Goal: Task Accomplishment & Management: Manage account settings

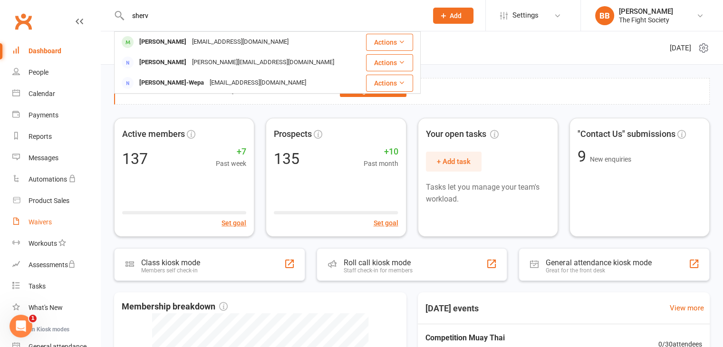
type input "sherv"
click at [43, 218] on div "Waivers" at bounding box center [40, 222] width 23 height 8
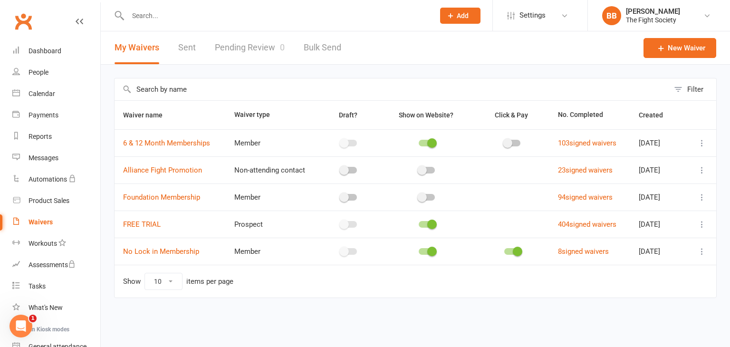
click at [258, 52] on link "Pending Review 0" at bounding box center [250, 47] width 70 height 33
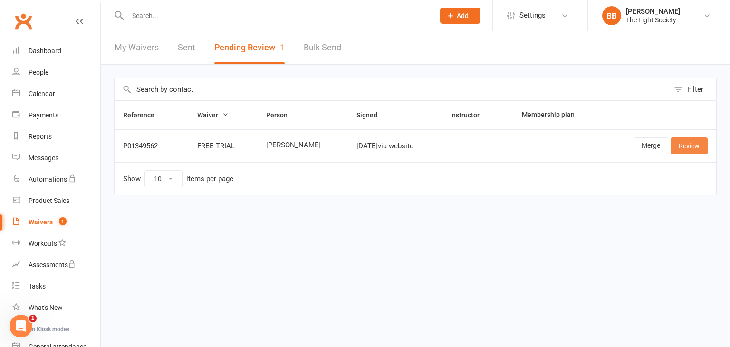
click at [686, 145] on link "Review" at bounding box center [689, 145] width 37 height 17
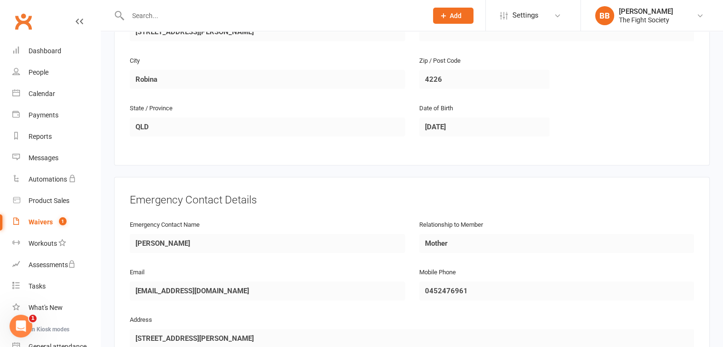
scroll to position [509, 0]
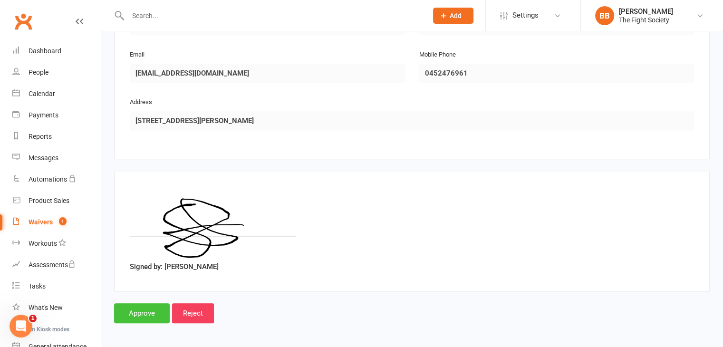
click at [145, 309] on input "Approve" at bounding box center [142, 313] width 56 height 20
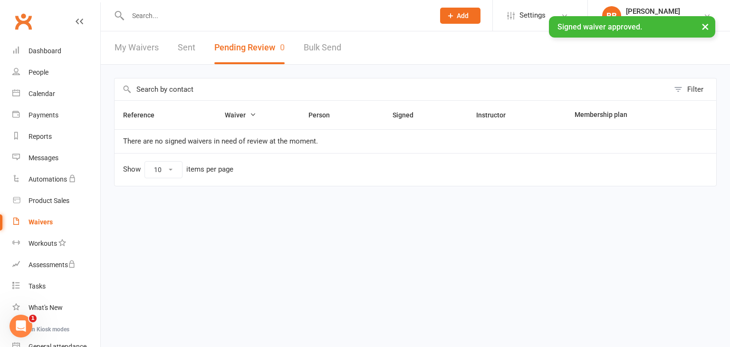
click at [203, 13] on input "text" at bounding box center [276, 15] width 303 height 13
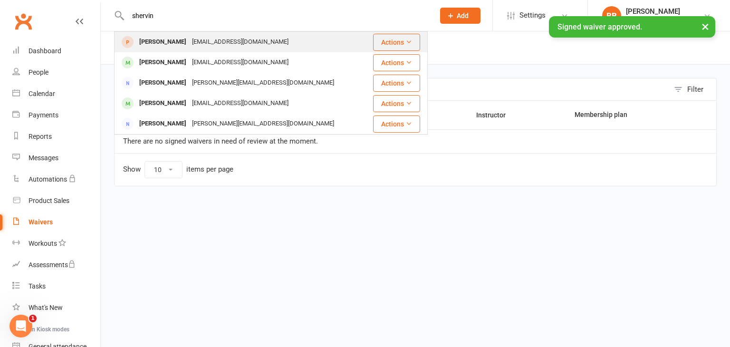
type input "shervin"
click at [203, 43] on div "[EMAIL_ADDRESS][DOMAIN_NAME]" at bounding box center [240, 42] width 102 height 14
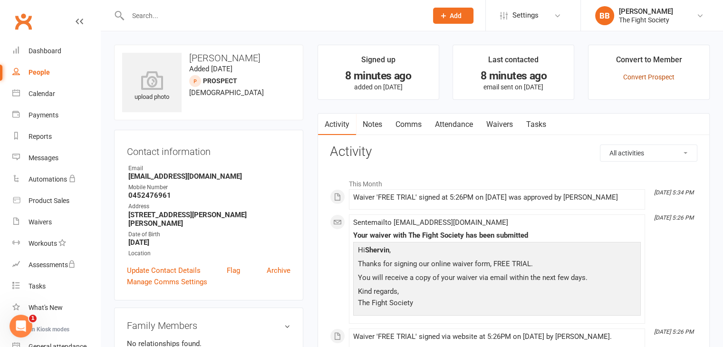
click at [656, 80] on link "Convert Prospect" at bounding box center [648, 77] width 51 height 8
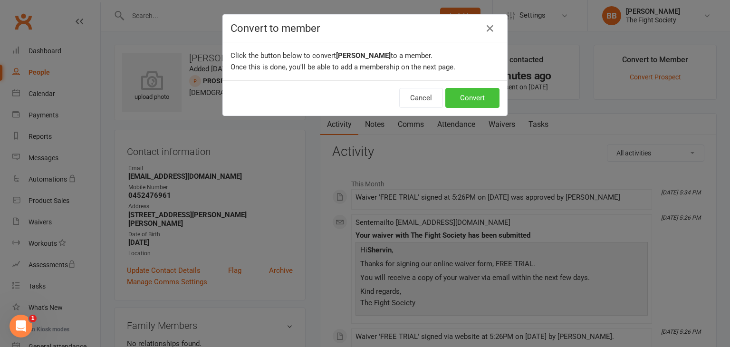
click at [474, 94] on button "Convert" at bounding box center [472, 98] width 54 height 20
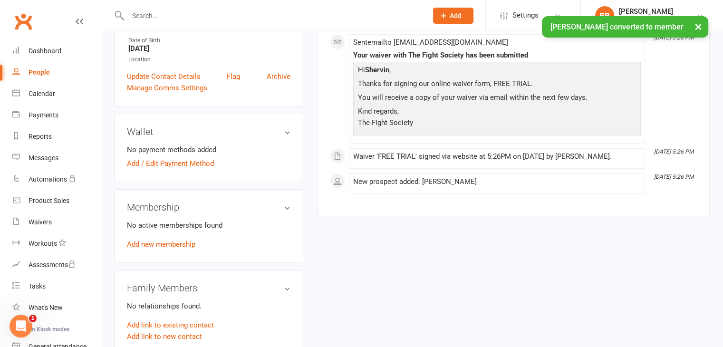
scroll to position [224, 0]
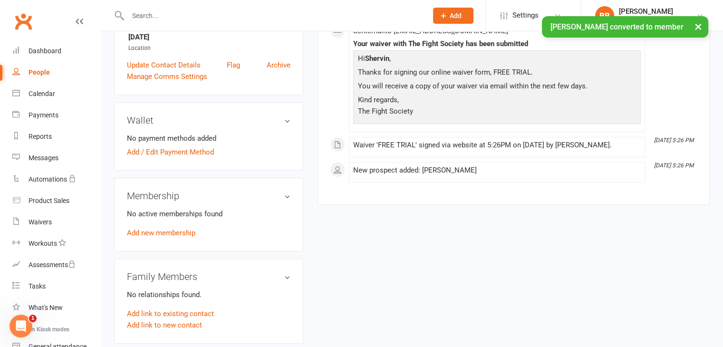
click at [169, 234] on div "Membership No active memberships found Add new membership" at bounding box center [208, 215] width 189 height 74
click at [174, 229] on link "Add new membership" at bounding box center [161, 233] width 68 height 9
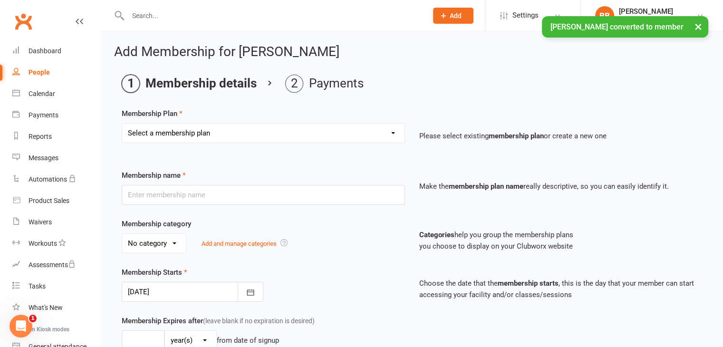
click at [239, 138] on select "Select a membership plan Create new Membership Plan Free Trial Weekly Foundatio…" at bounding box center [263, 133] width 282 height 19
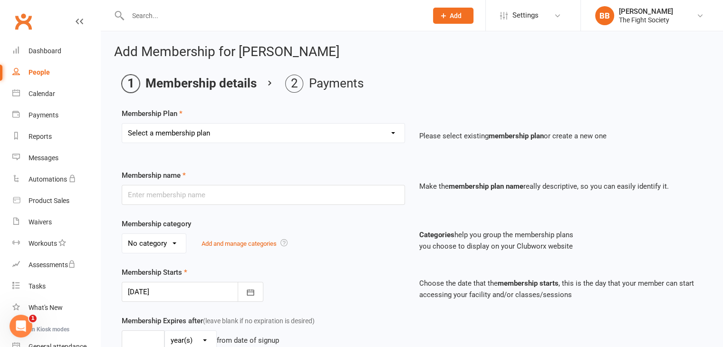
select select "1"
click at [122, 124] on select "Select a membership plan Create new Membership Plan Free Trial Weekly Foundatio…" at bounding box center [263, 133] width 282 height 19
type input "Free Trial"
select select "2"
type input "1"
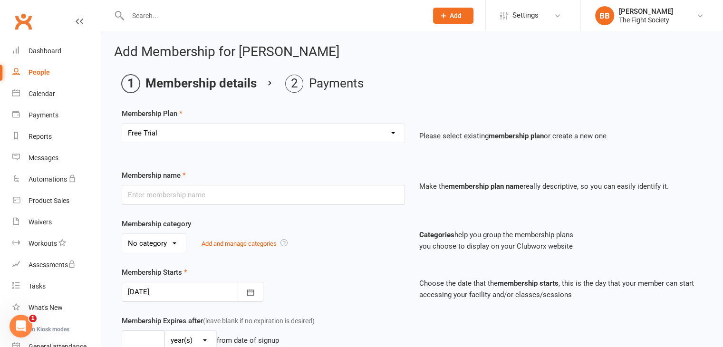
select select "1"
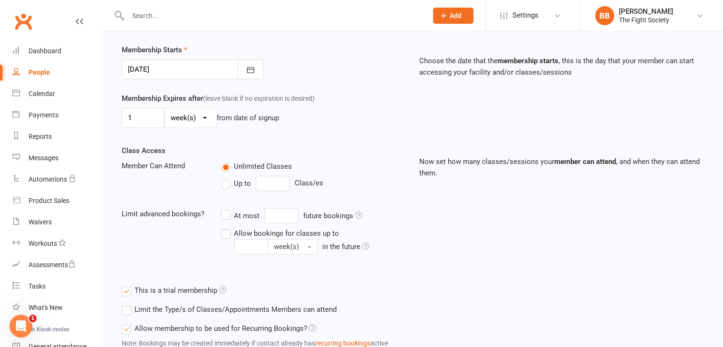
scroll to position [274, 0]
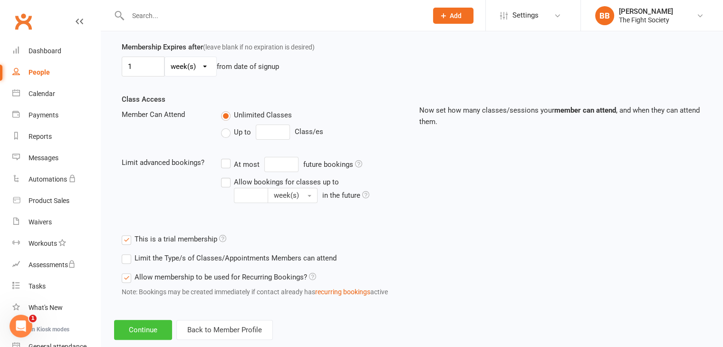
click at [162, 322] on button "Continue" at bounding box center [143, 330] width 58 height 20
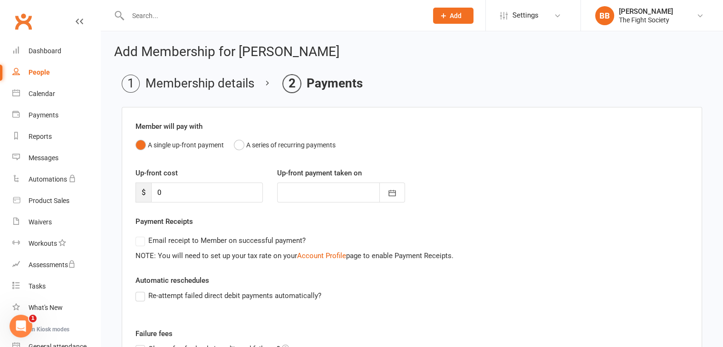
scroll to position [132, 0]
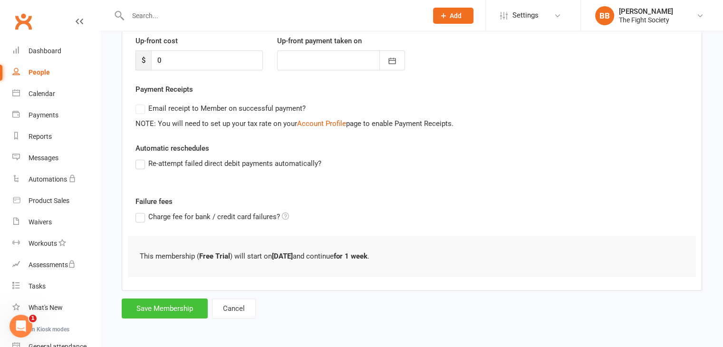
click at [185, 309] on button "Save Membership" at bounding box center [165, 309] width 86 height 20
